Goal: Information Seeking & Learning: Learn about a topic

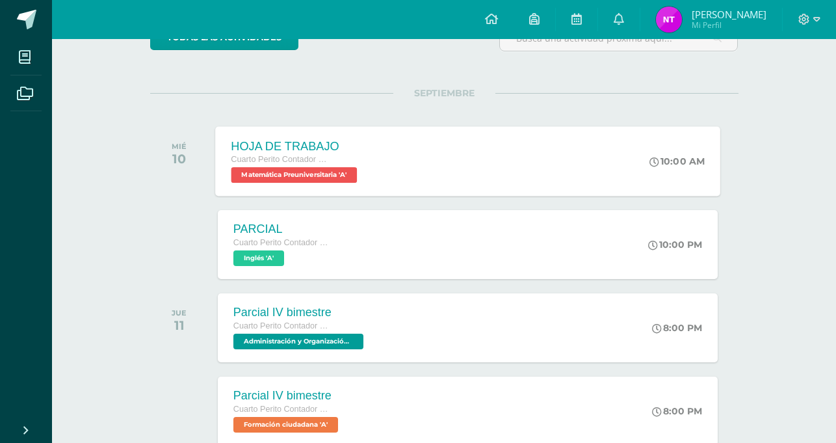
scroll to position [195, 0]
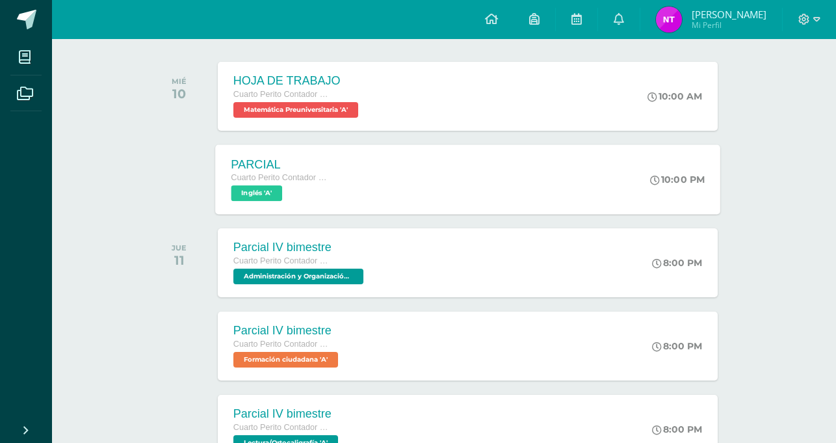
click at [516, 178] on div "PARCIAL Cuarto Perito Contador Perito Contador Inglés 'A' 10:00 PM PARCIAL Ingl…" at bounding box center [467, 179] width 505 height 70
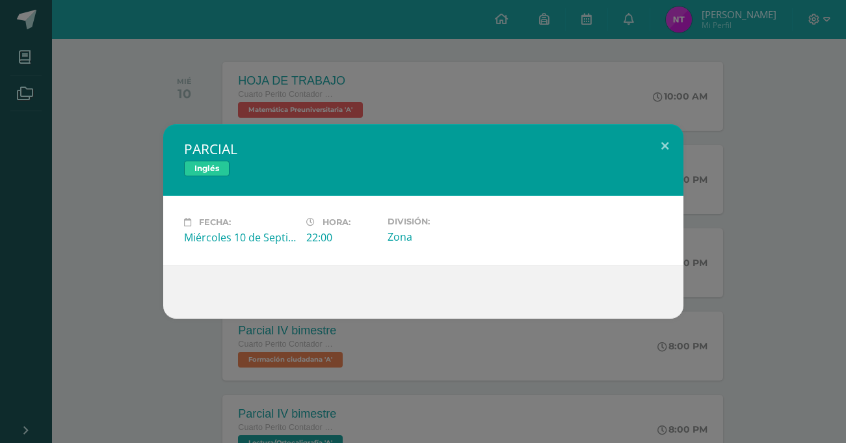
click at [160, 137] on div "PARCIAL Inglés Fecha: [DATE] Hora: 22:00 División: Zona" at bounding box center [423, 221] width 836 height 194
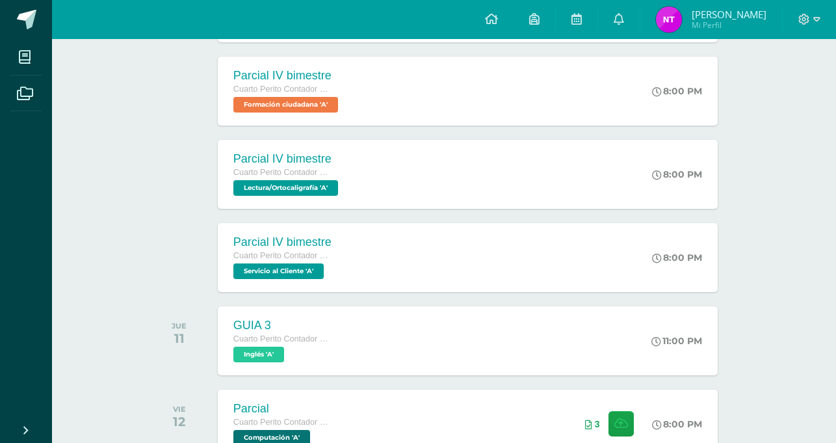
scroll to position [455, 0]
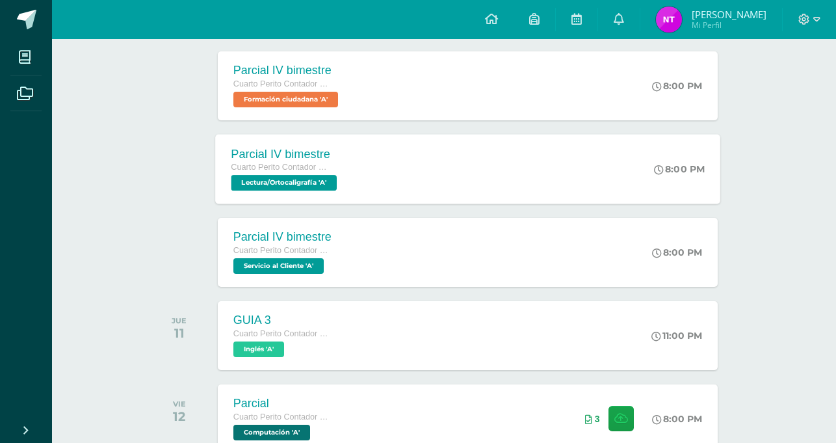
click at [300, 168] on span "Cuarto Perito Contador Perito Contador" at bounding box center [280, 167] width 99 height 9
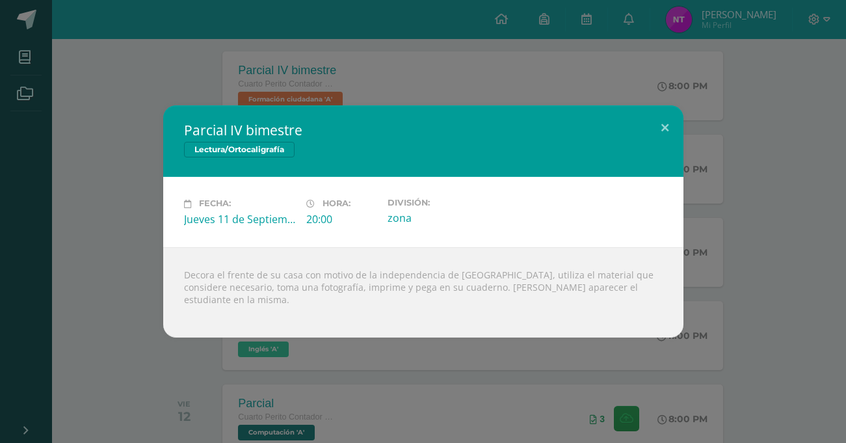
click at [142, 131] on div "Parcial IV bimestre Lectura/Ortocaligrafía Fecha: Jueves 11 de Septiembre Hora:…" at bounding box center [423, 221] width 836 height 232
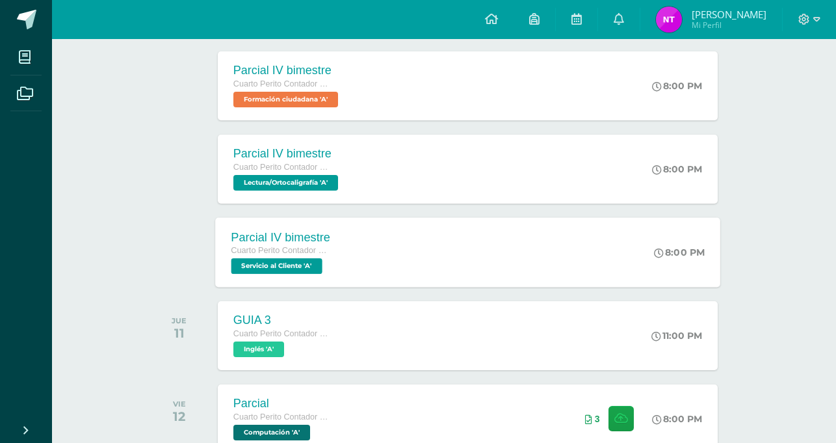
click at [314, 245] on div "Cuarto Perito Contador Perito Contador" at bounding box center [281, 251] width 100 height 14
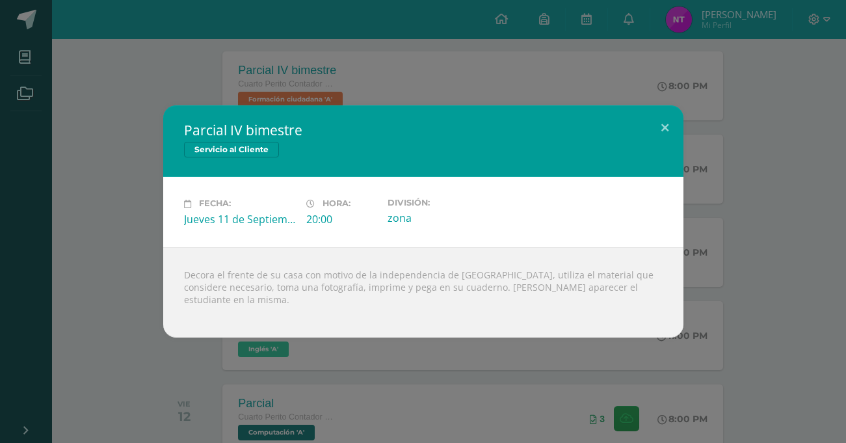
click at [123, 188] on div "Parcial IV bimestre Servicio al Cliente Fecha: Jueves 11 de Septiembre Hora: 20…" at bounding box center [423, 221] width 836 height 232
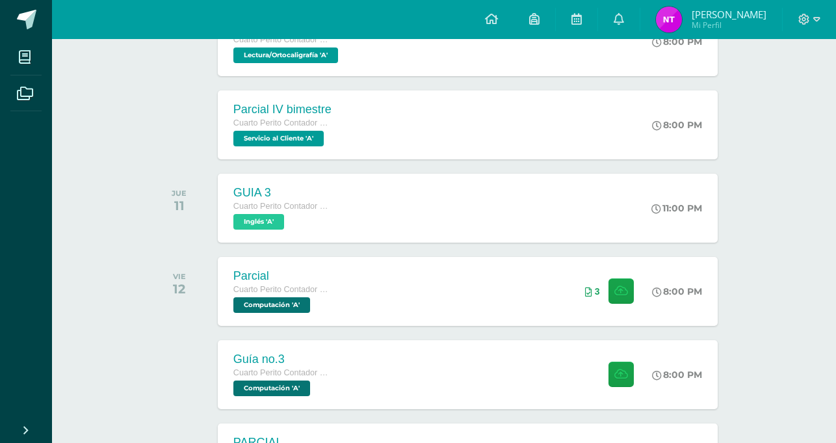
scroll to position [585, 0]
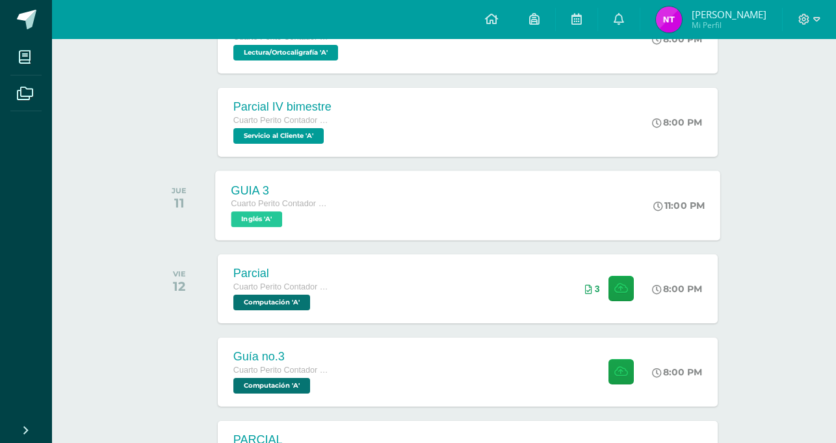
click at [280, 220] on span "Inglés 'A'" at bounding box center [256, 219] width 51 height 16
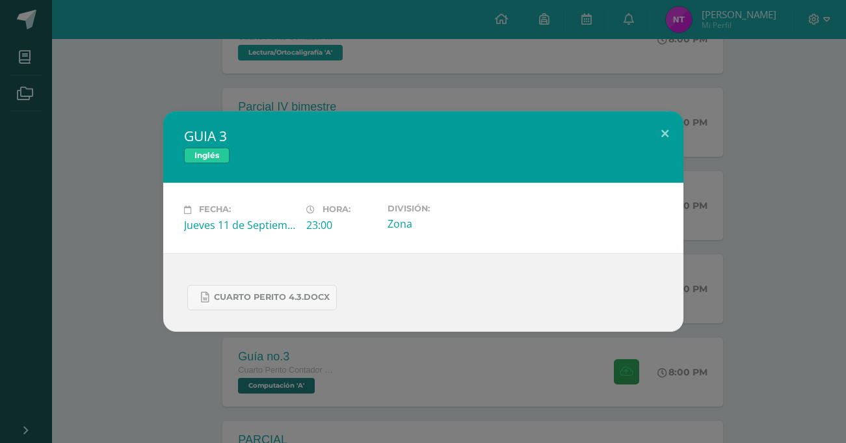
click at [148, 219] on div "GUIA 3 Inglés Fecha: Jueves 11 de Septiembre Hora: 23:00 División: Zona" at bounding box center [423, 221] width 836 height 220
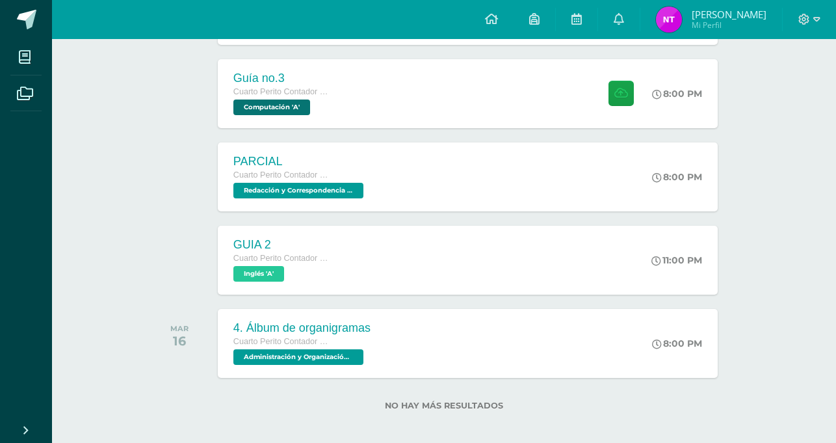
scroll to position [873, 0]
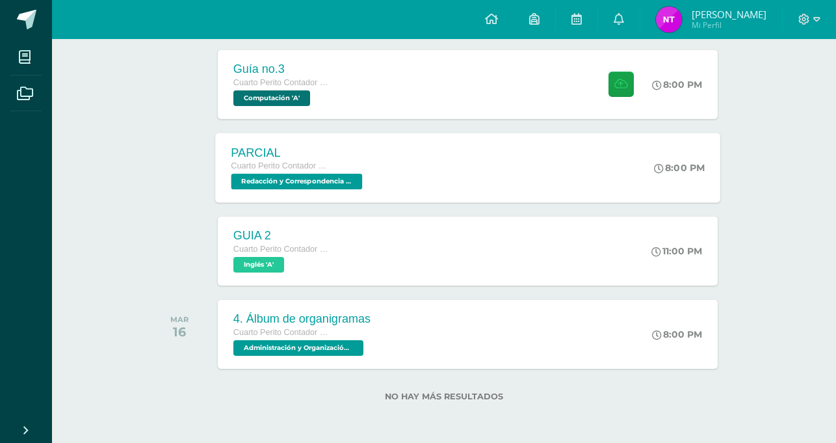
click at [305, 167] on span "Cuarto Perito Contador Perito Contador" at bounding box center [280, 165] width 99 height 9
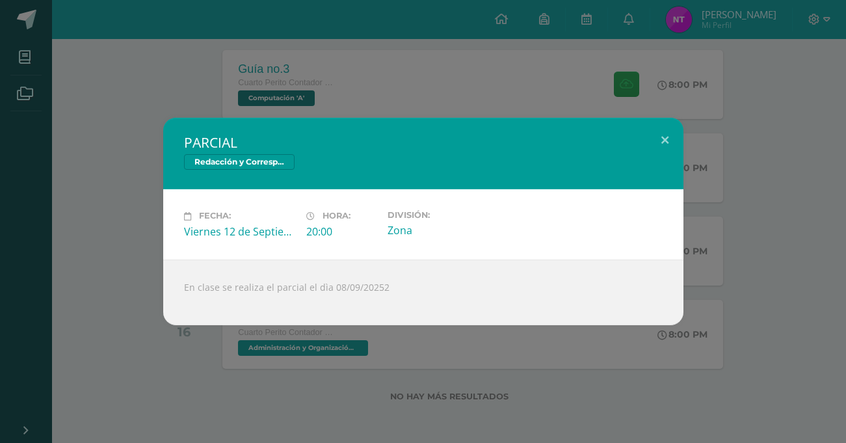
click at [174, 200] on div "Fecha: Viernes 12 de Septiembre Hora: 20:00 División: Zona" at bounding box center [423, 224] width 520 height 70
click at [323, 380] on div "PARCIAL Redacción y Correspondencia Mercantil Fecha: Viernes 12 de Septiembre H…" at bounding box center [423, 221] width 846 height 443
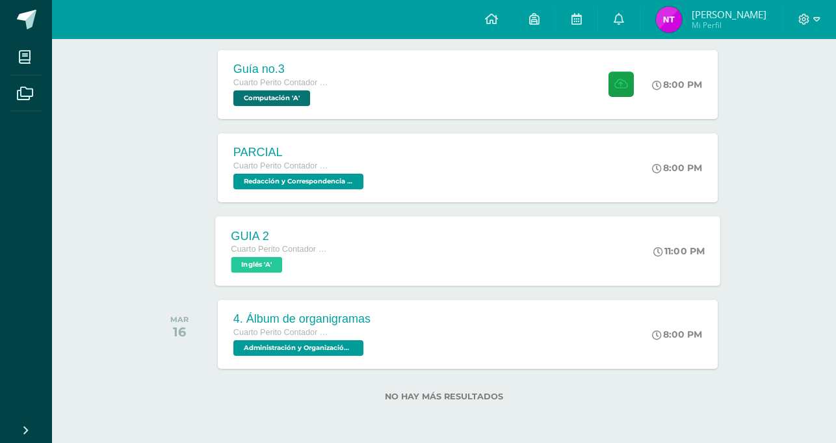
click at [356, 261] on div "GUIA 2 Cuarto Perito Contador Perito Contador Inglés 'A' 11:00 PM GUIA 2 Inglés…" at bounding box center [467, 251] width 505 height 70
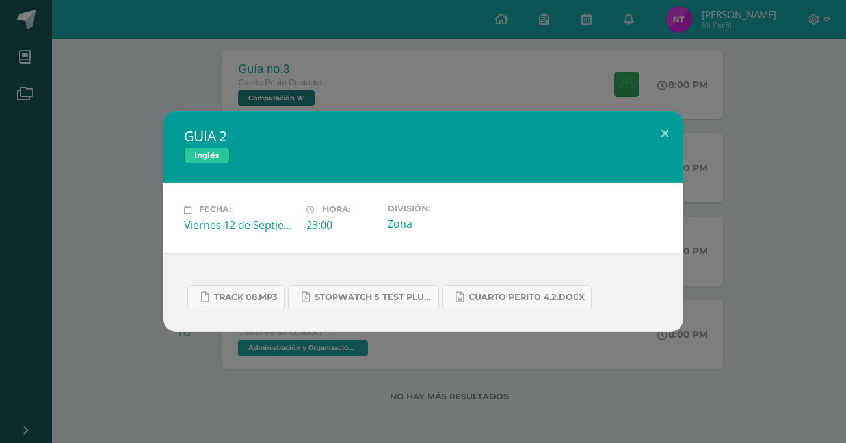
click at [338, 345] on div "GUIA 2 Inglés Fecha: Viernes 12 de Septiembre Hora: 23:00 División: Zona" at bounding box center [423, 221] width 846 height 443
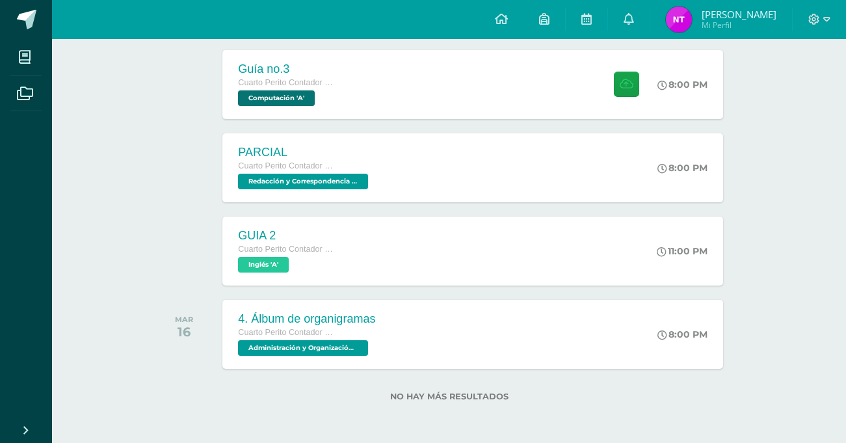
click at [349, 334] on div "GUIA 2 Inglés Fecha: Viernes 12 de Septiembre Hora: 23:00 División: Zona" at bounding box center [423, 221] width 846 height 443
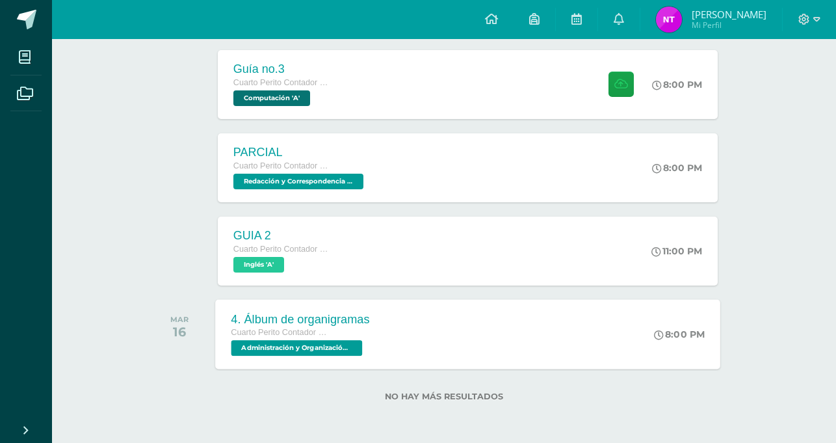
click at [284, 330] on span "Cuarto Perito Contador Perito Contador" at bounding box center [280, 332] width 99 height 9
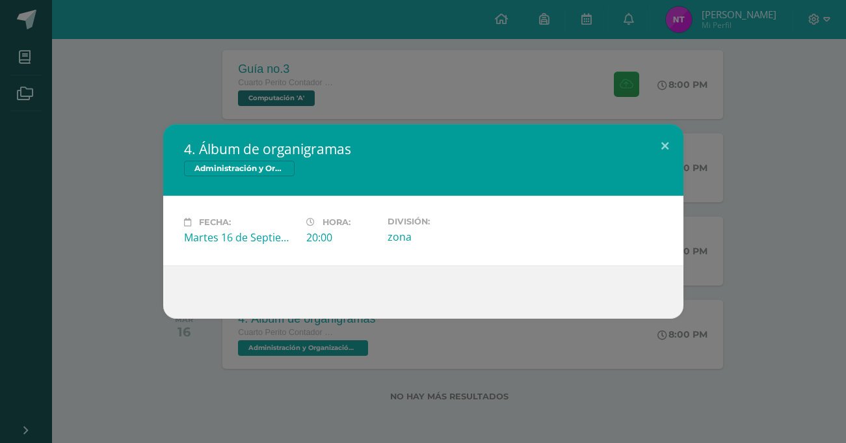
drag, startPoint x: 206, startPoint y: 275, endPoint x: 180, endPoint y: 262, distance: 29.1
click at [197, 269] on div at bounding box center [423, 291] width 520 height 53
click at [139, 232] on div "4. Álbum de organigramas Administración y Organización de Oficina Fecha: Martes…" at bounding box center [423, 221] width 836 height 194
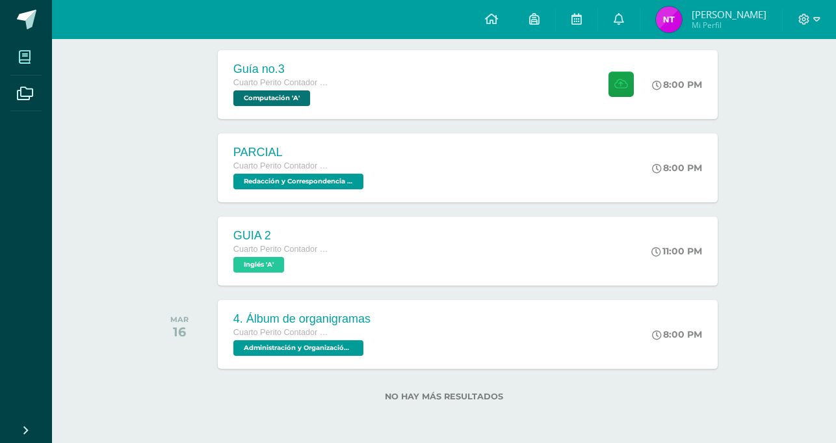
click at [16, 59] on span at bounding box center [24, 56] width 29 height 29
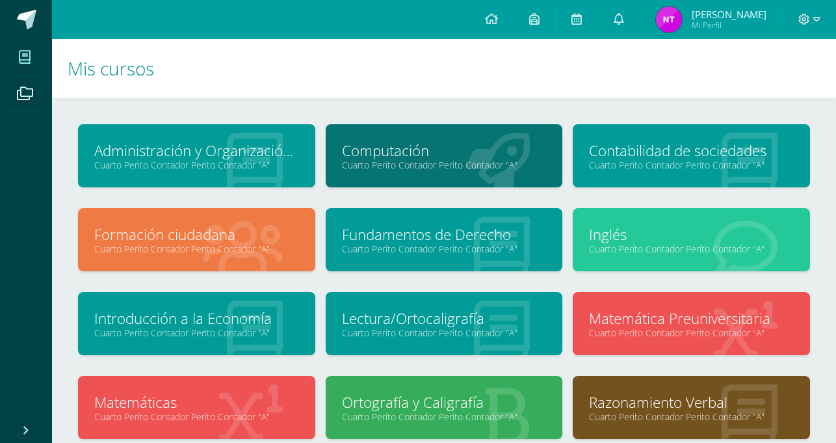
click at [229, 308] on icon at bounding box center [255, 332] width 56 height 64
click at [235, 319] on link "Introducción a la Economía" at bounding box center [196, 318] width 205 height 20
click at [513, 232] on link "Fundamentos de Derecho" at bounding box center [444, 234] width 205 height 20
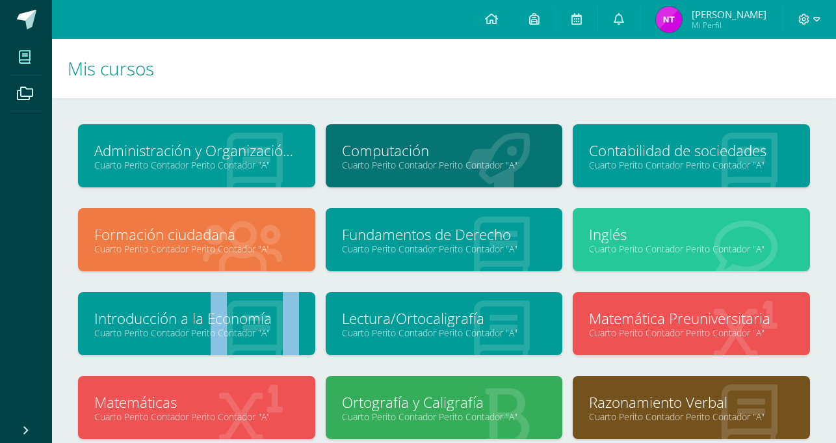
click at [513, 232] on link "Fundamentos de Derecho" at bounding box center [444, 234] width 205 height 20
click at [268, 150] on link "Administración y Organización de Oficina" at bounding box center [196, 150] width 205 height 20
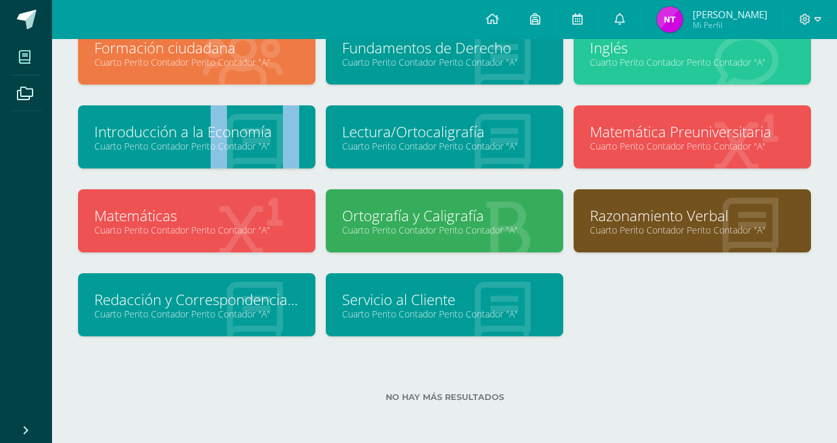
scroll to position [187, 0]
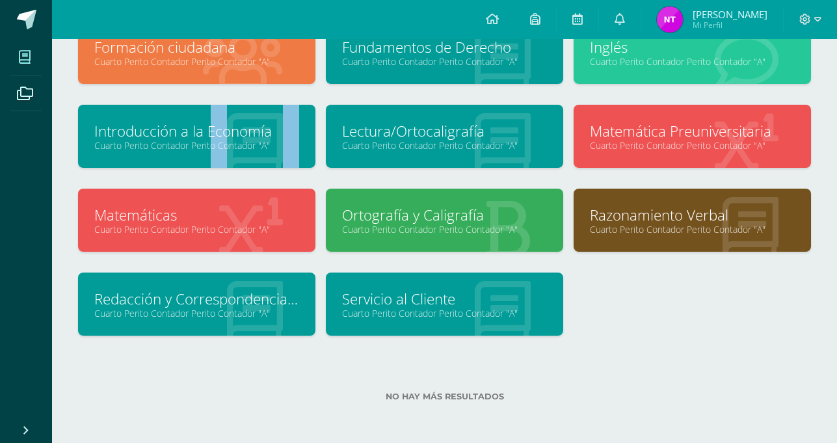
click at [451, 310] on link "Cuarto Perito Contador Perito Contador "A"" at bounding box center [444, 313] width 205 height 12
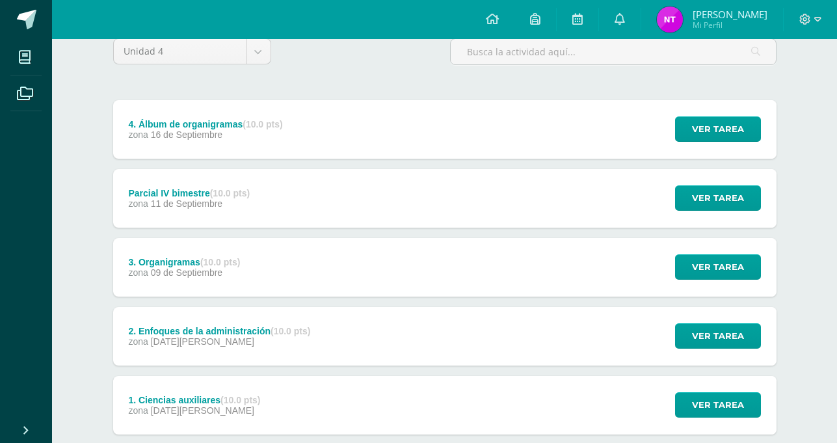
scroll to position [194, 0]
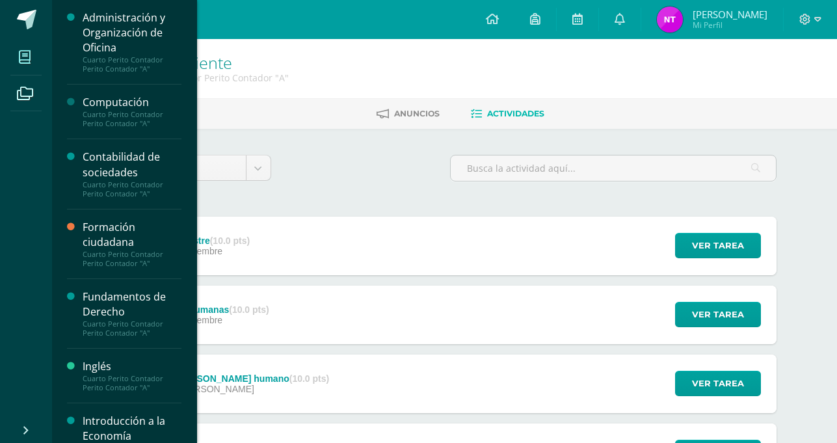
click at [21, 55] on icon at bounding box center [25, 57] width 12 height 13
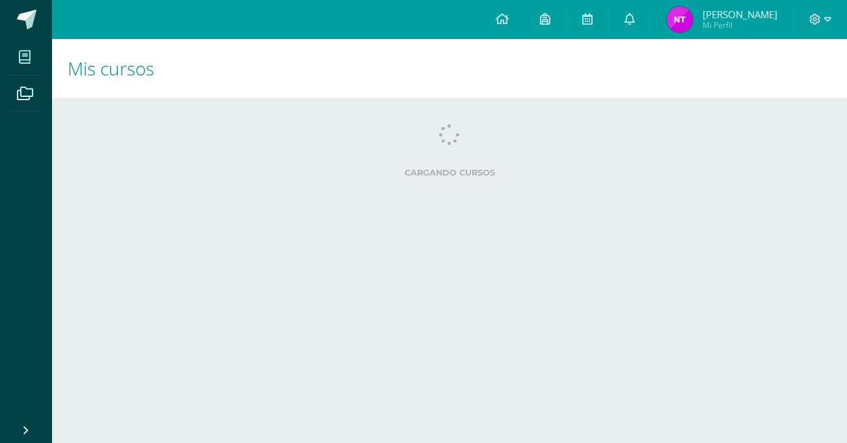
click at [144, 150] on div "Cargando cursos" at bounding box center [449, 153] width 753 height 59
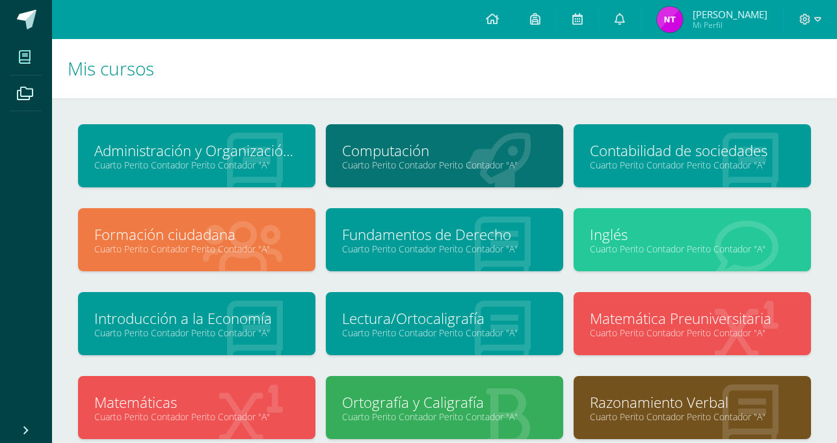
click at [615, 162] on link "Cuarto Perito Contador Perito Contador "A"" at bounding box center [692, 165] width 205 height 12
click at [615, 161] on link "Cuarto Perito Contador Perito Contador "A"" at bounding box center [692, 165] width 205 height 12
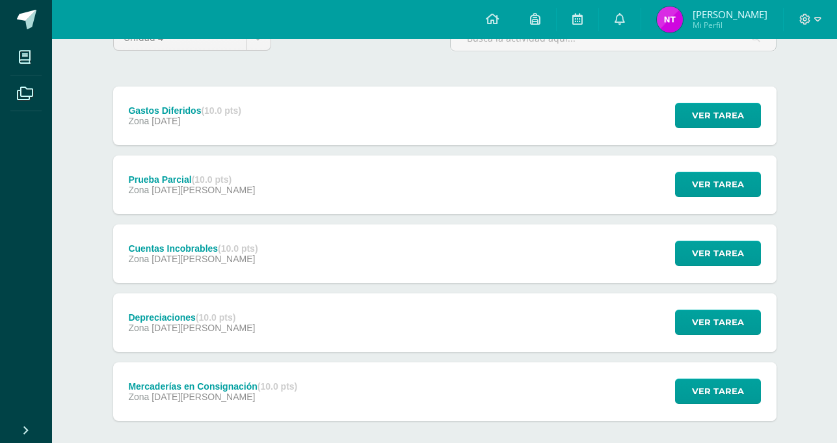
scroll to position [129, 0]
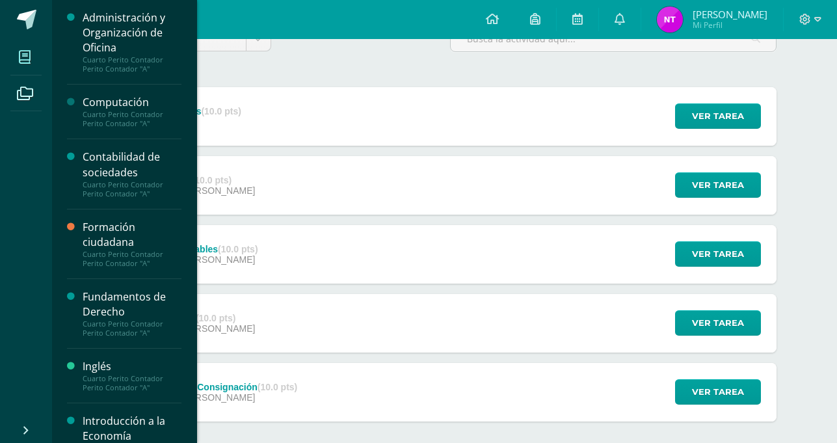
click at [34, 55] on span at bounding box center [24, 56] width 29 height 29
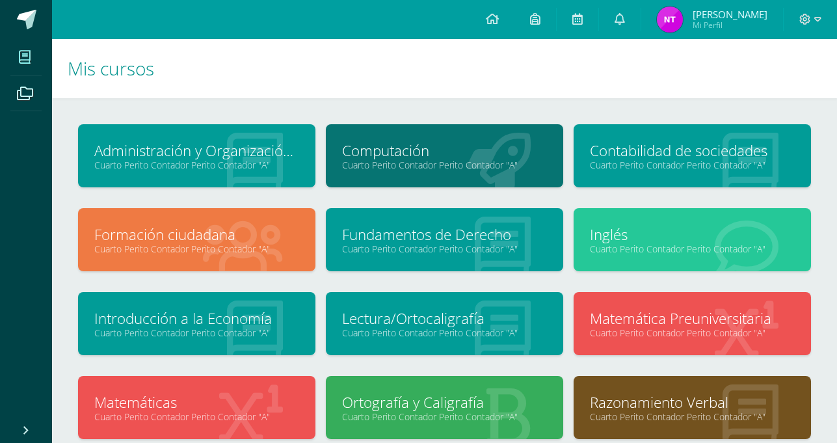
click at [696, 235] on link "Inglés" at bounding box center [692, 234] width 205 height 20
click at [696, 234] on link "Inglés" at bounding box center [692, 234] width 205 height 20
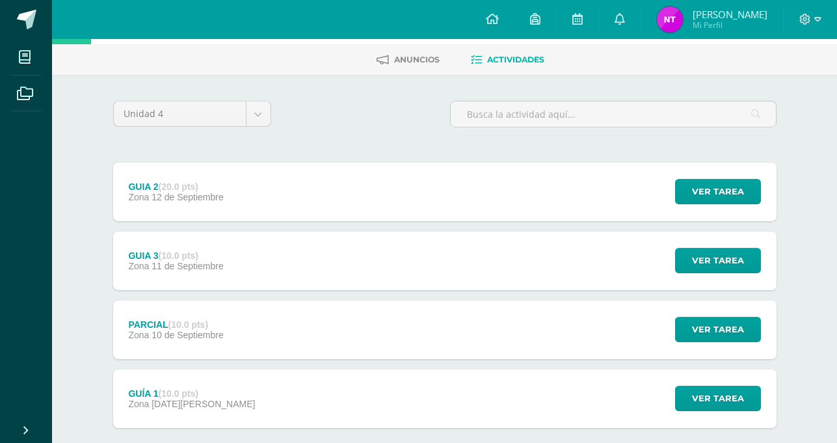
scroll to position [126, 0]
